Goal: Information Seeking & Learning: Understand process/instructions

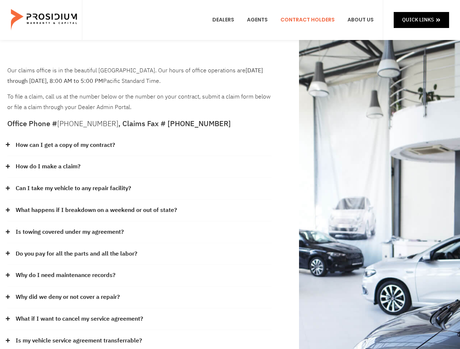
click at [230, 175] on div "How do I make a claim?" at bounding box center [139, 167] width 264 height 22
click at [139, 146] on div "How can I get a copy of my contract?" at bounding box center [139, 146] width 264 height 22
click at [65, 145] on link "How can I get a copy of my contract?" at bounding box center [65, 145] width 99 height 11
click at [139, 167] on div "How do I make a claim?" at bounding box center [139, 167] width 264 height 22
click at [48, 167] on link "How do I make a claim?" at bounding box center [48, 167] width 65 height 11
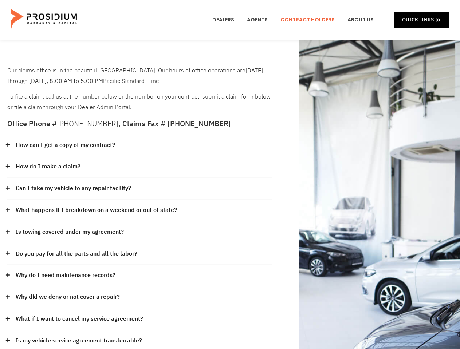
click at [139, 189] on div "Can I take my vehicle to any repair facility?" at bounding box center [139, 189] width 264 height 22
click at [74, 189] on link "Can I take my vehicle to any repair facility?" at bounding box center [73, 188] width 115 height 11
click at [139, 211] on link "What happens if I breakdown on a weekend or out of state?" at bounding box center [96, 210] width 161 height 11
click at [95, 210] on link "What happens if I breakdown on a weekend or out of state?" at bounding box center [96, 210] width 161 height 11
click at [139, 233] on div "Is towing covered under my agreement?" at bounding box center [139, 233] width 264 height 22
